Goal: Task Accomplishment & Management: Use online tool/utility

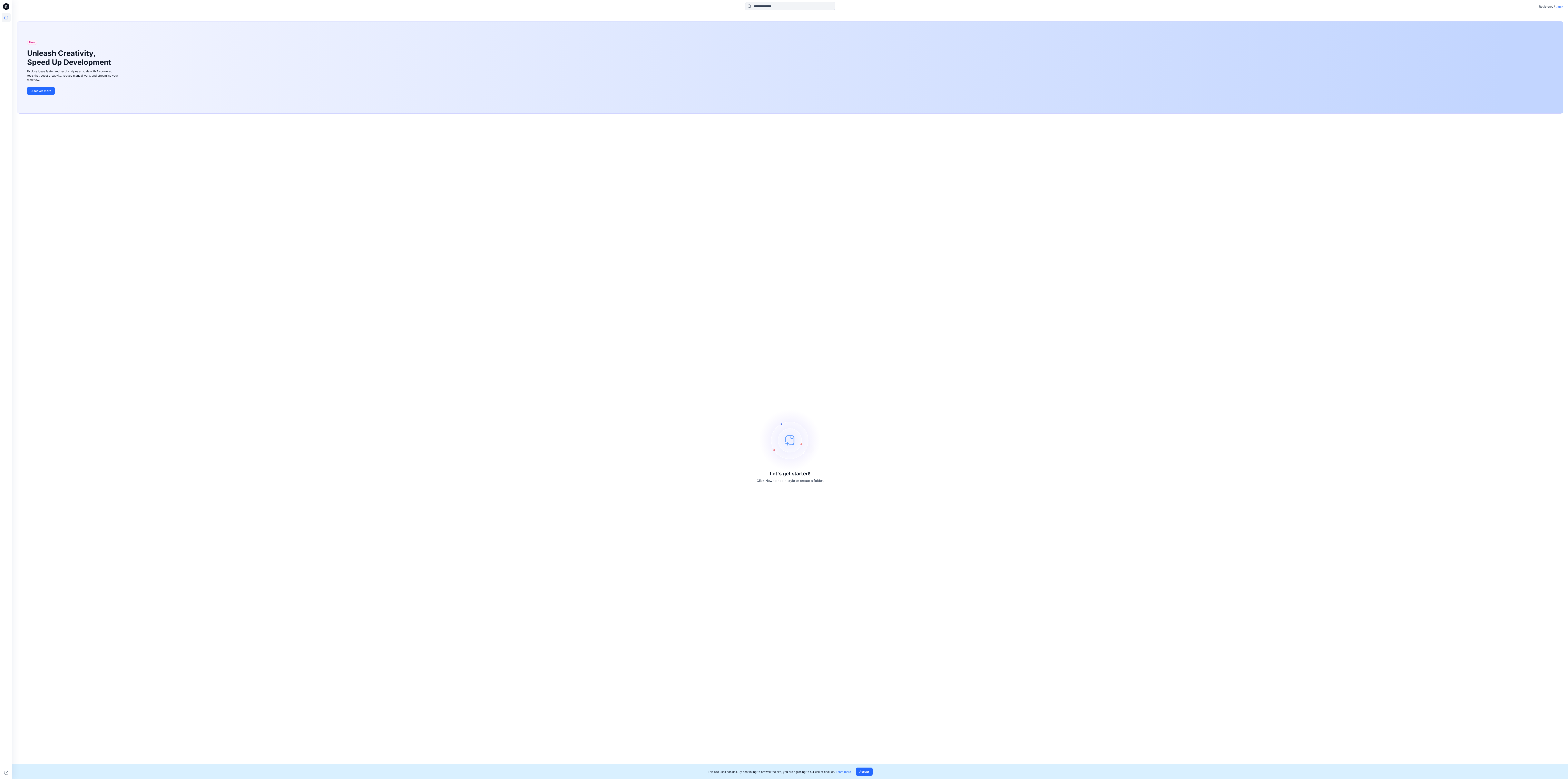
click at [892, 394] on div "Let's get started! Click New to add a style or create a folder." at bounding box center [790, 446] width 1546 height 655
click at [33, 87] on button "Discover more" at bounding box center [41, 91] width 27 height 8
click at [5, 17] on icon at bounding box center [6, 17] width 9 height 9
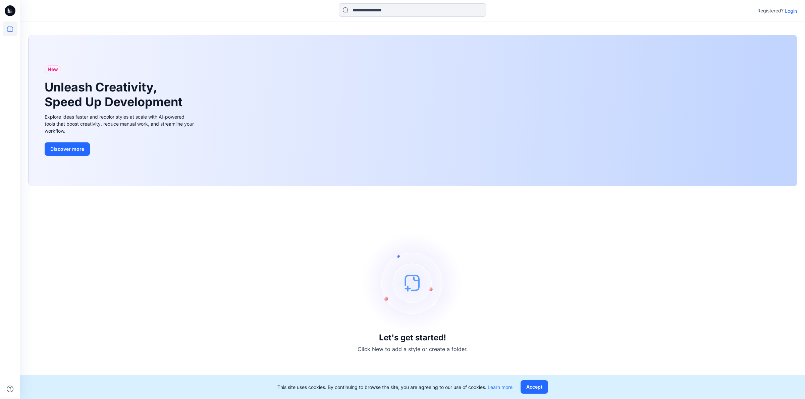
click at [791, 11] on p "Login" at bounding box center [791, 10] width 12 height 7
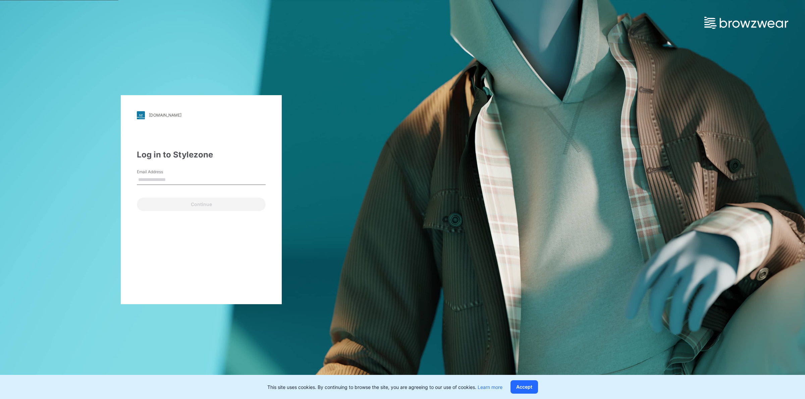
type input "**********"
click at [215, 205] on button "Continue" at bounding box center [201, 204] width 129 height 13
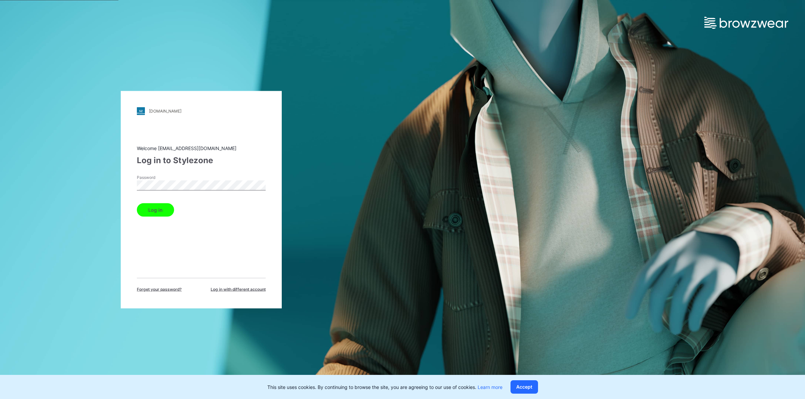
click at [137, 203] on button "Log in" at bounding box center [155, 209] width 37 height 13
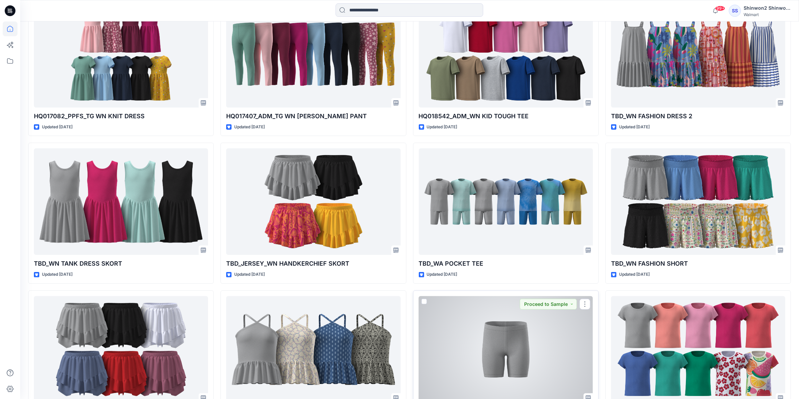
scroll to position [245, 0]
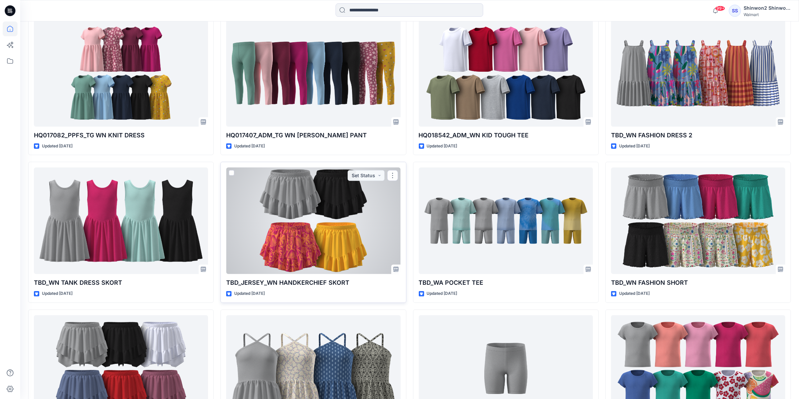
click at [278, 219] on div at bounding box center [313, 221] width 174 height 107
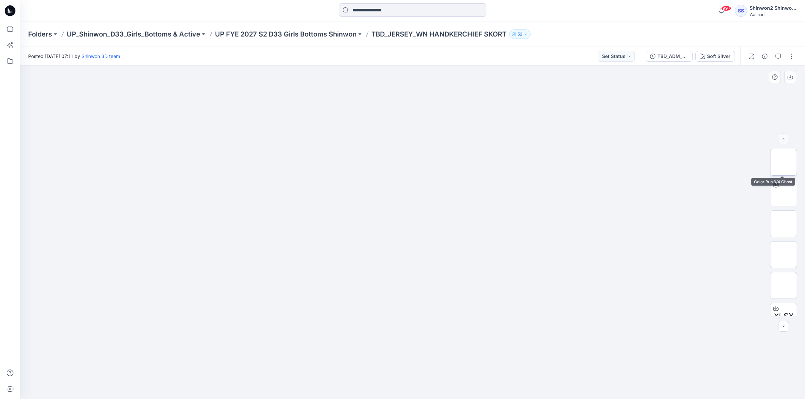
click at [784, 162] on img at bounding box center [784, 162] width 0 height 0
